Goal: Task Accomplishment & Management: Manage account settings

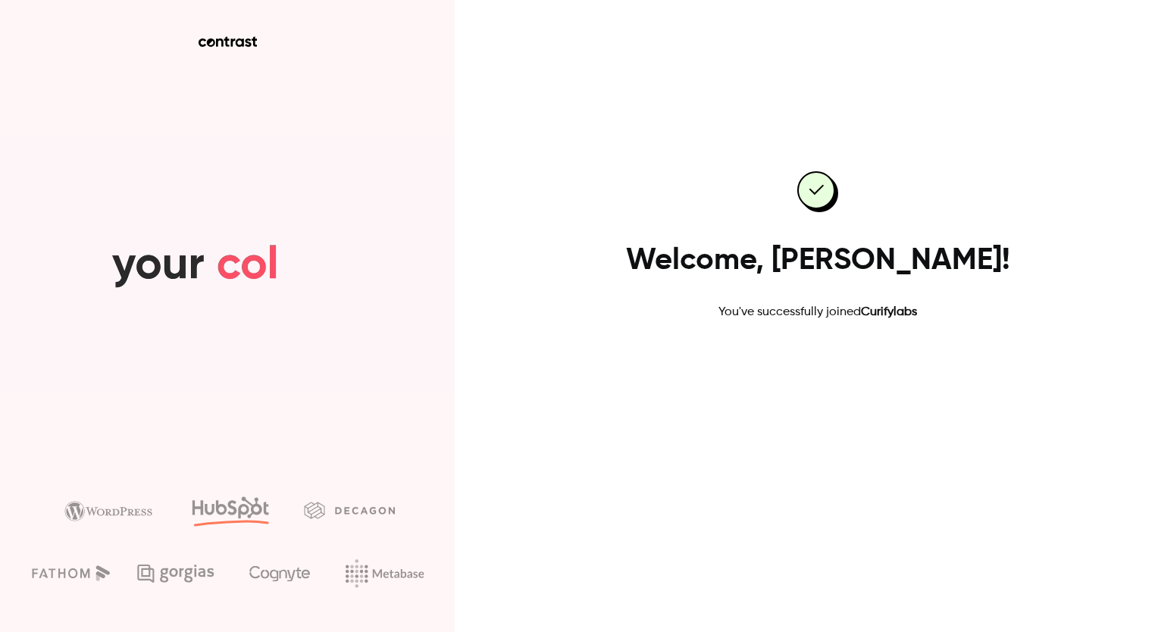
click at [815, 377] on link "Go to dashboard" at bounding box center [817, 370] width 129 height 36
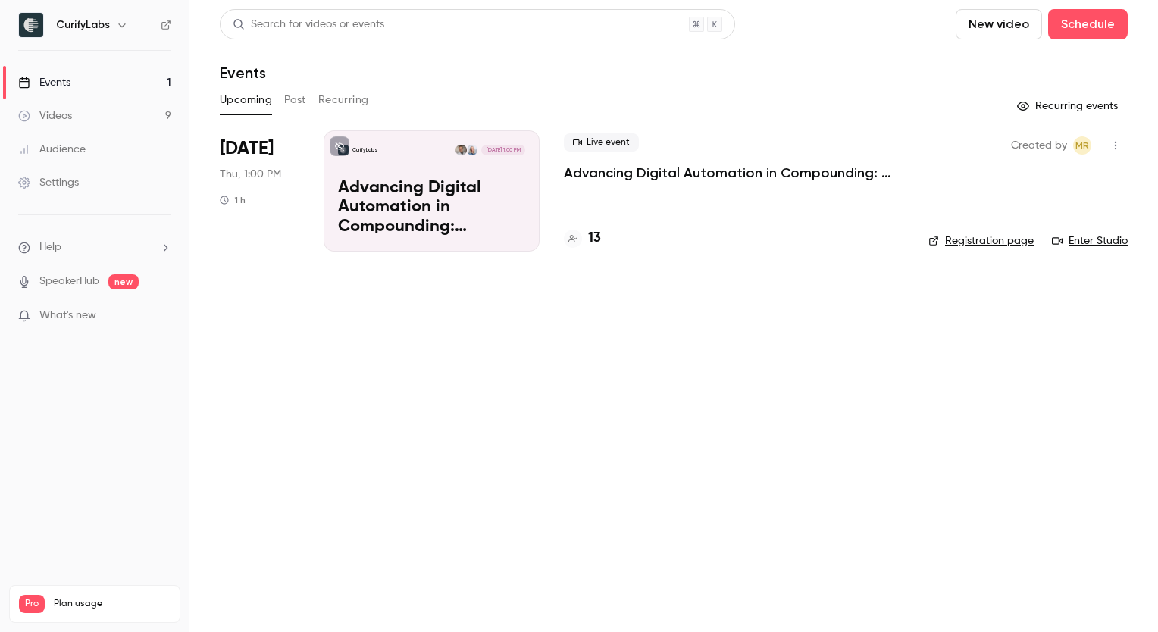
click at [56, 81] on div "Events" at bounding box center [44, 82] width 52 height 15
click at [419, 195] on p "Advancing Digital Automation in Compounding: Patient-Centered Solutions for Per…" at bounding box center [431, 208] width 187 height 58
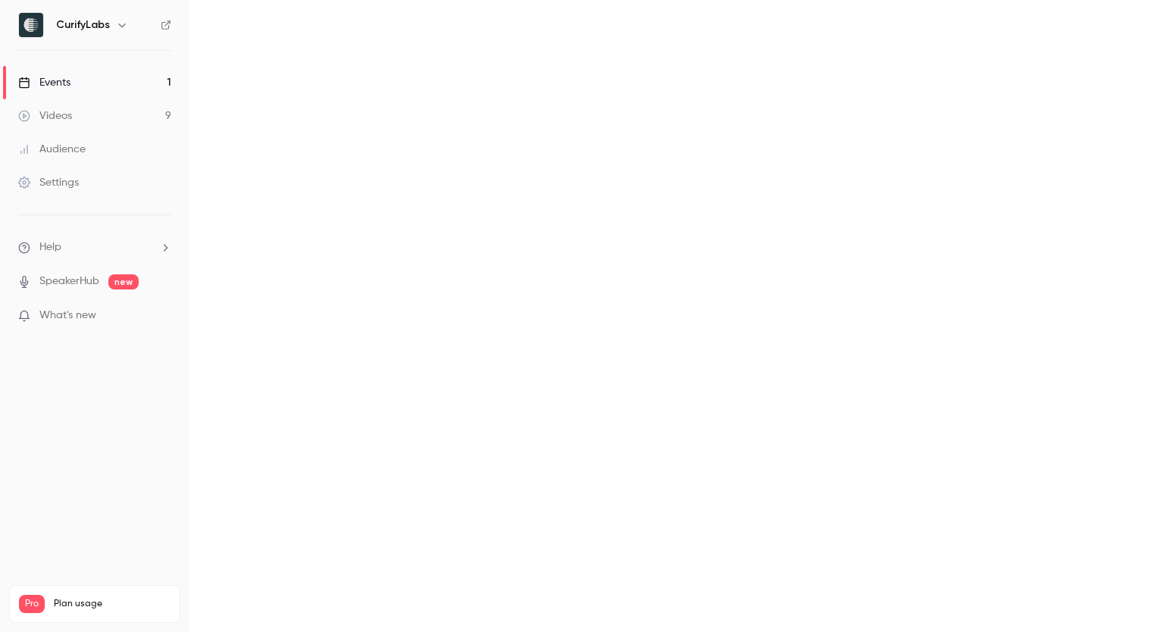
click at [419, 195] on main at bounding box center [673, 316] width 968 height 632
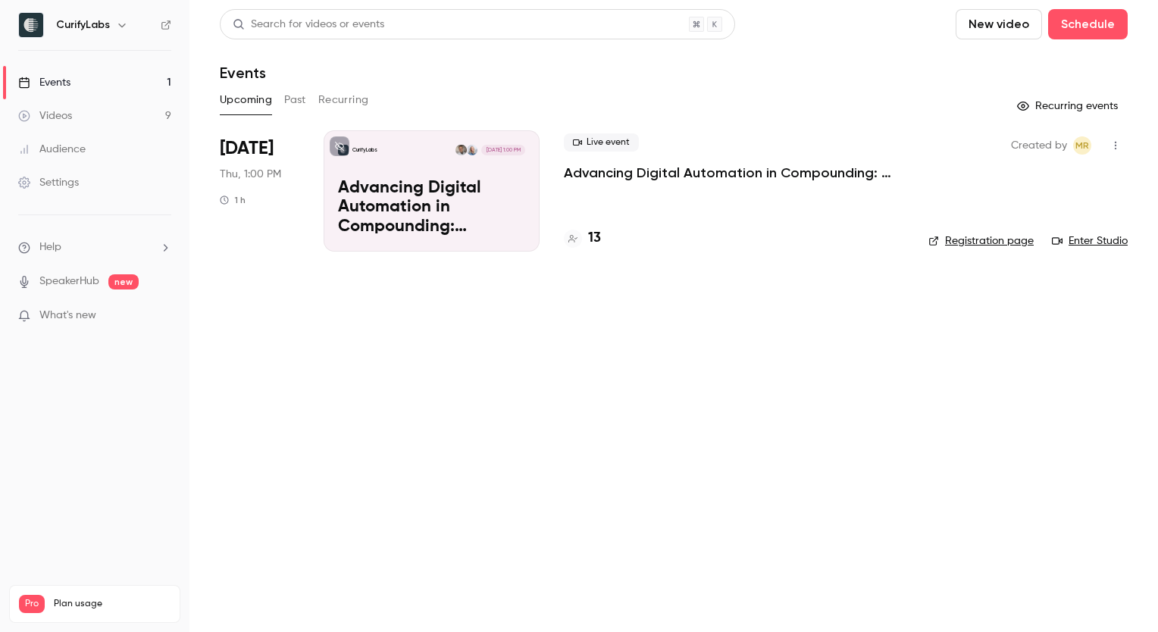
click at [1090, 241] on link "Enter Studio" at bounding box center [1089, 240] width 76 height 15
click at [1075, 239] on link "Enter Studio" at bounding box center [1089, 240] width 76 height 15
click at [52, 180] on div "Settings" at bounding box center [48, 182] width 61 height 15
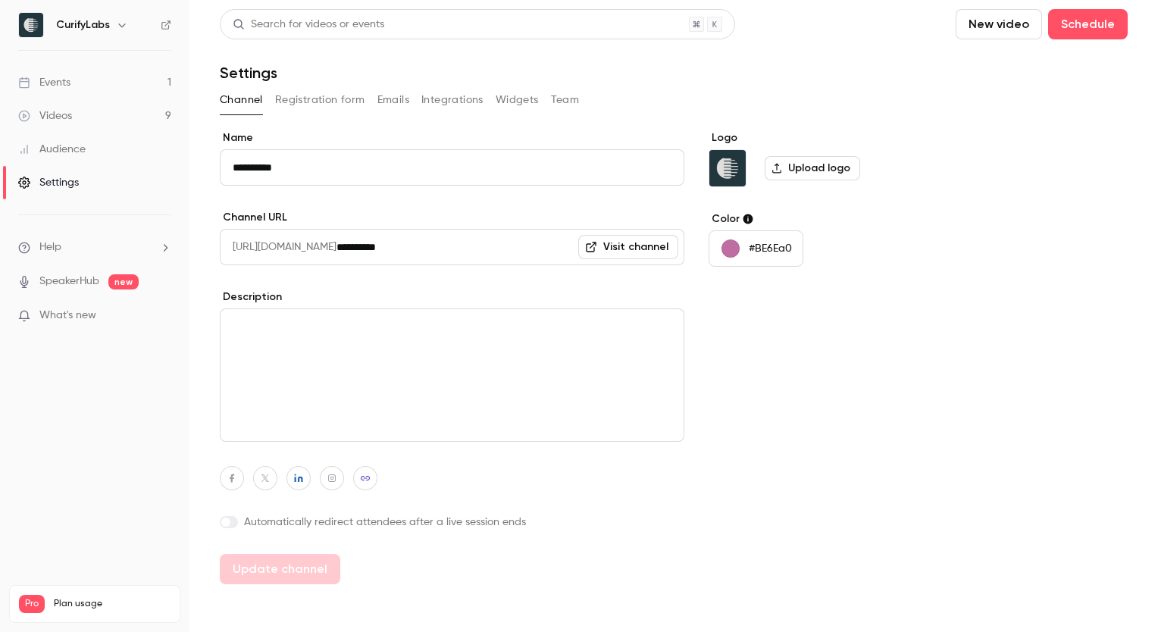
click at [573, 101] on button "Team" at bounding box center [565, 100] width 29 height 24
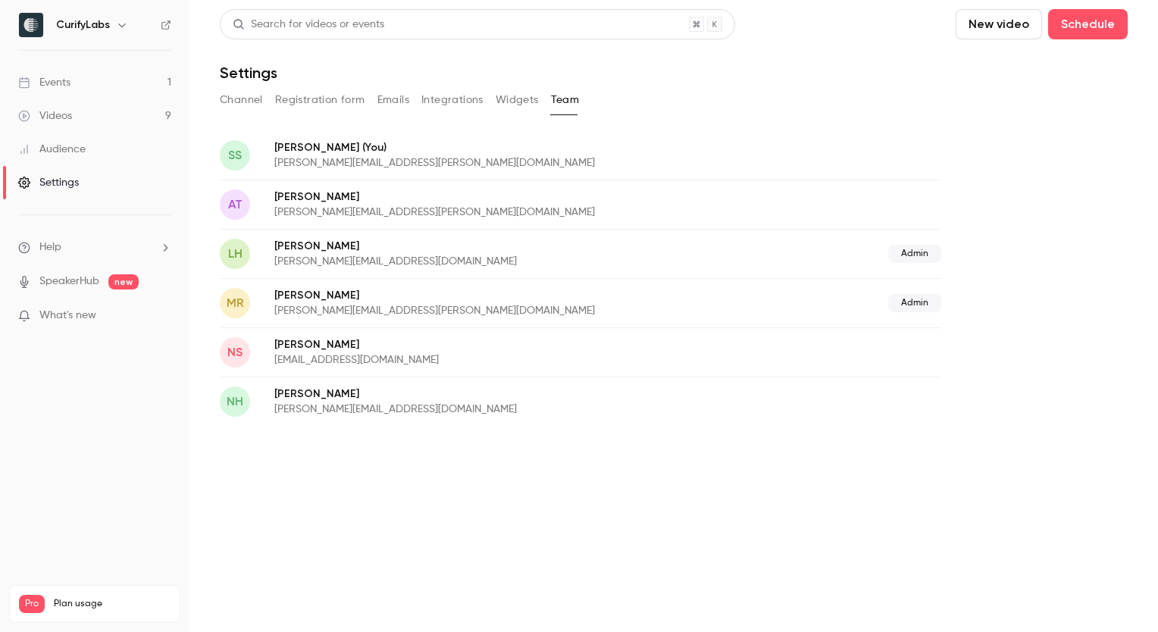
click at [390, 96] on button "Emails" at bounding box center [393, 100] width 32 height 24
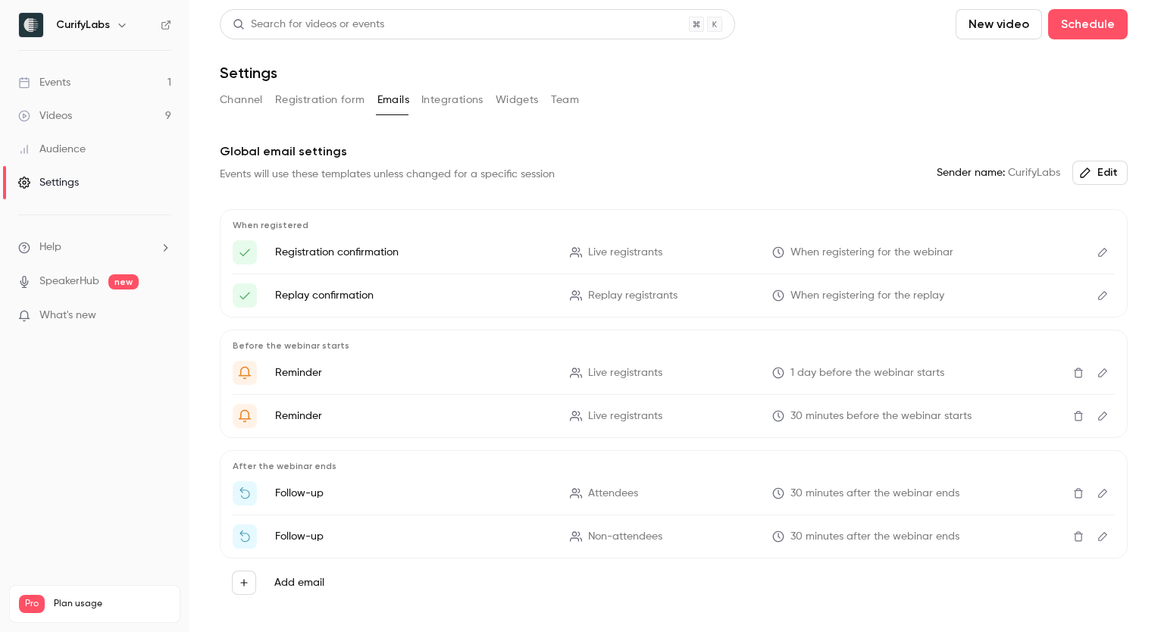
click at [56, 80] on div "Events" at bounding box center [44, 82] width 52 height 15
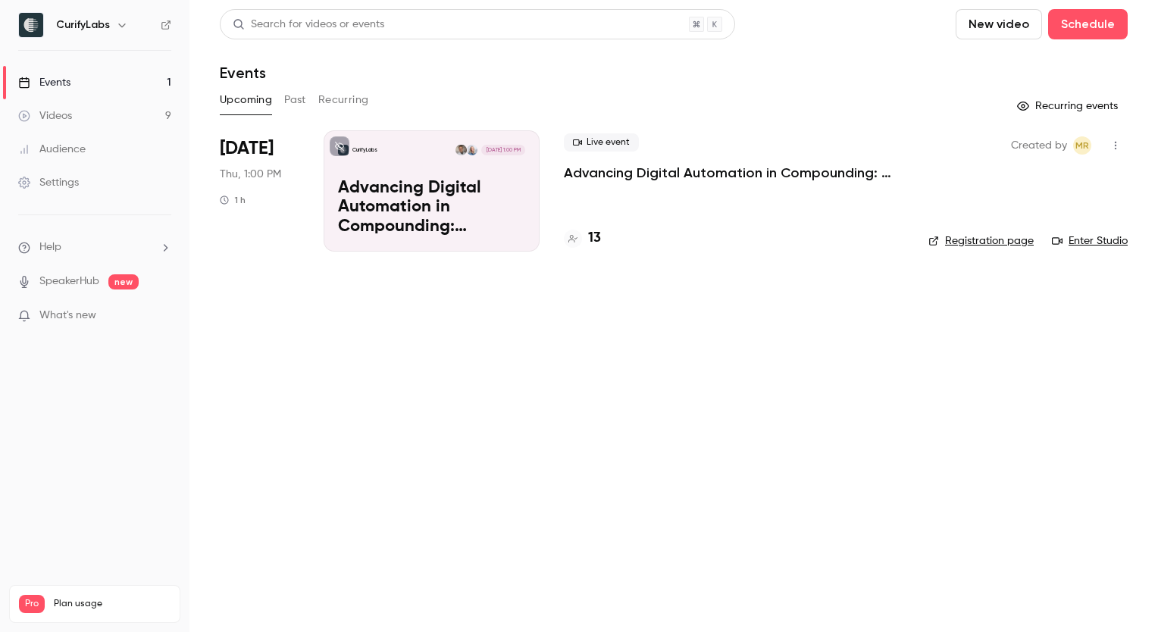
click at [1086, 241] on link "Enter Studio" at bounding box center [1089, 240] width 76 height 15
click at [595, 237] on h4 "13" at bounding box center [594, 238] width 13 height 20
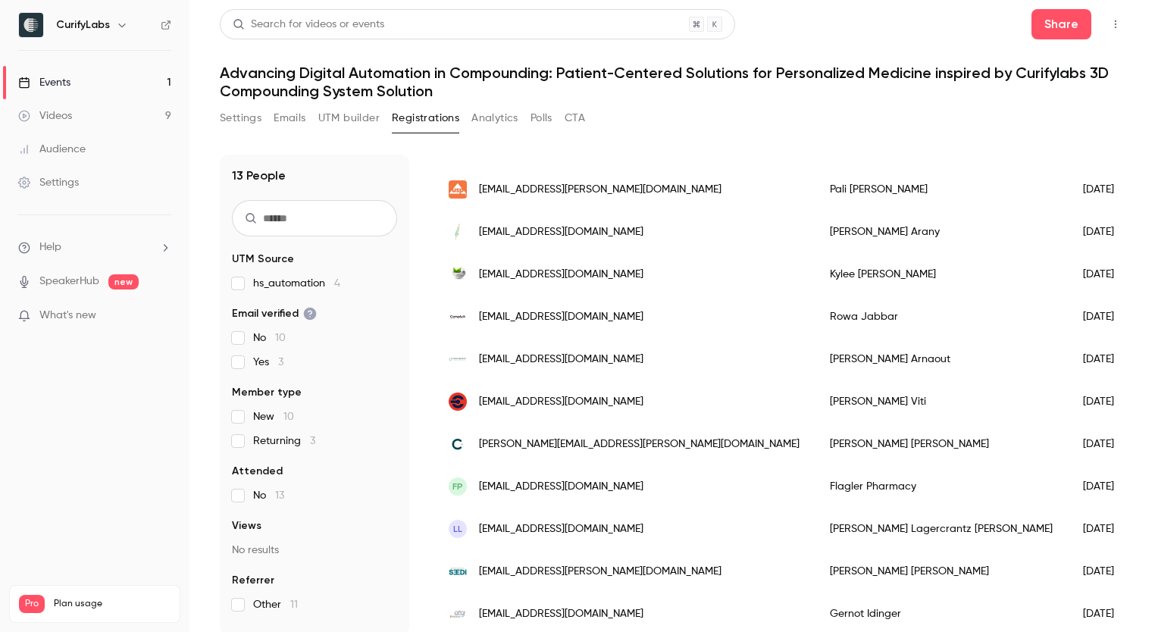
scroll to position [12, 0]
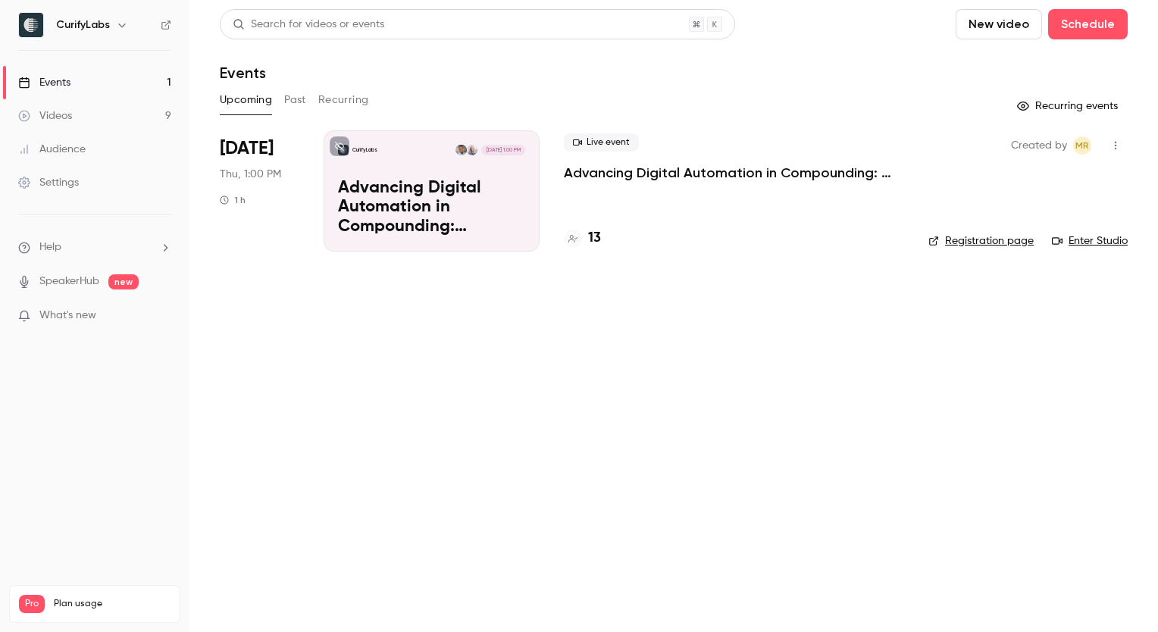
click at [1097, 241] on link "Enter Studio" at bounding box center [1089, 240] width 76 height 15
click at [1100, 239] on link "Enter Studio" at bounding box center [1089, 240] width 76 height 15
